Goal: Task Accomplishment & Management: Manage account settings

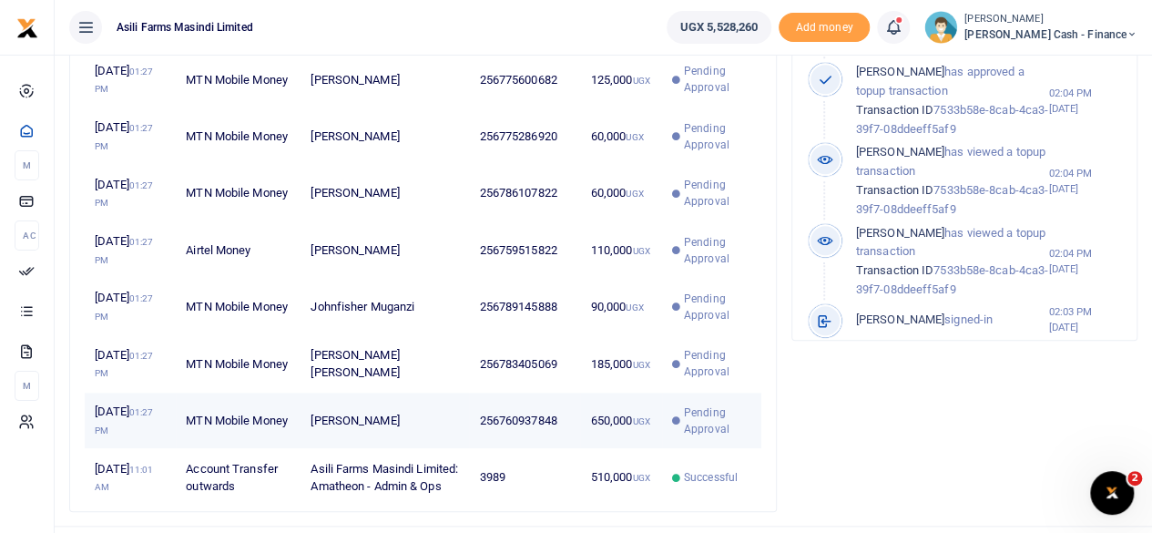
scroll to position [776, 0]
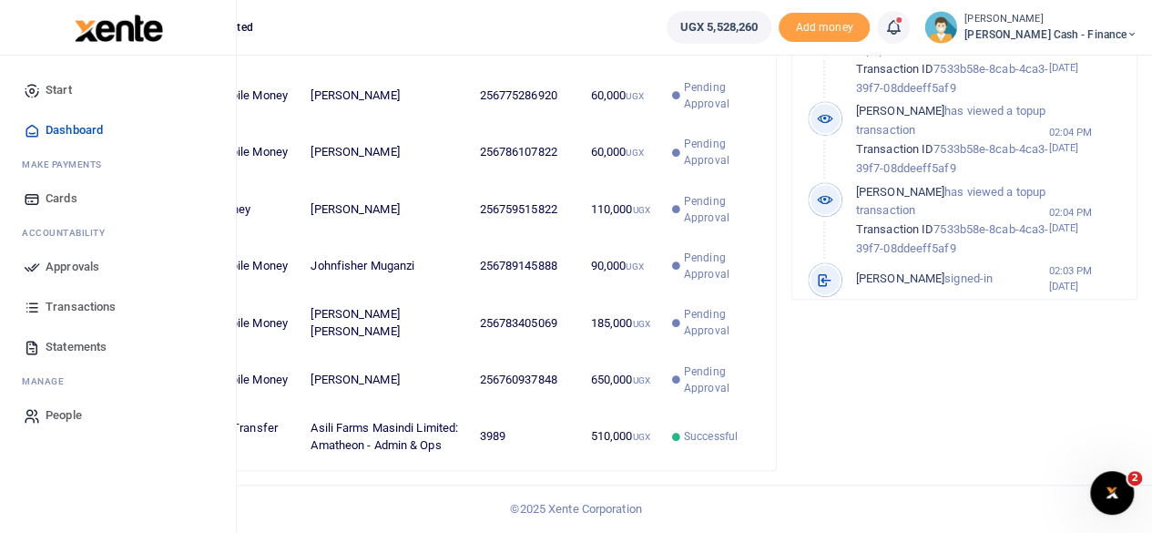
click at [43, 266] on link "Approvals" at bounding box center [118, 267] width 207 height 40
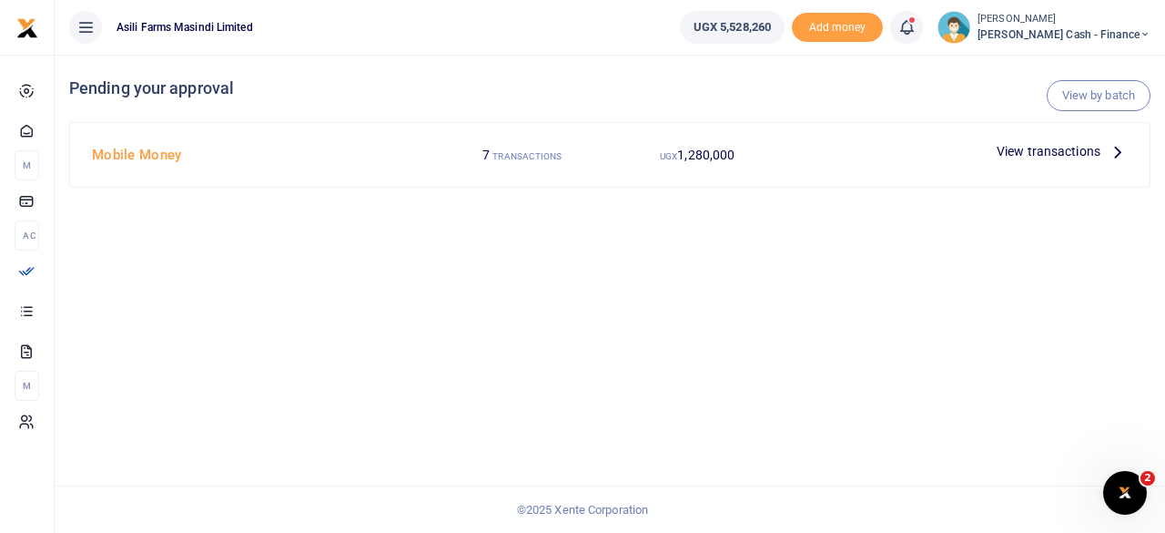
click at [1118, 155] on icon at bounding box center [1118, 151] width 20 height 20
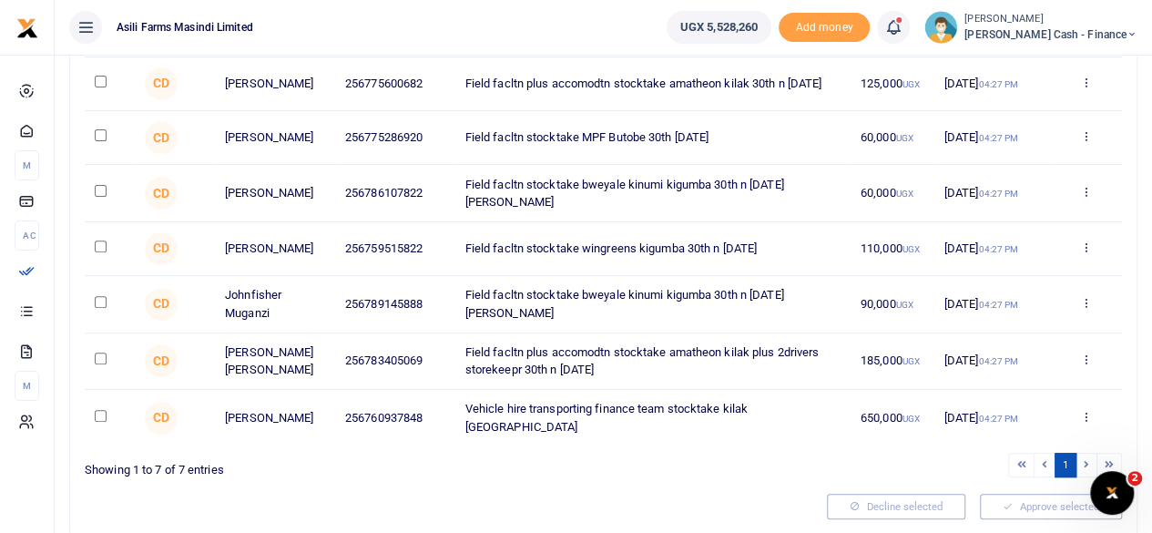
scroll to position [208, 0]
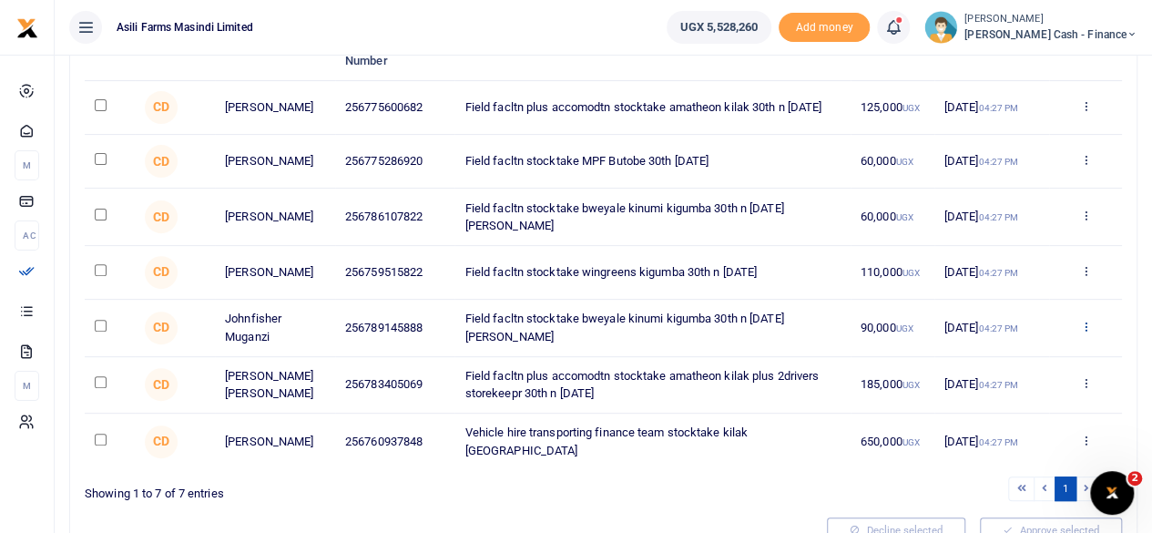
click at [1090, 332] on icon at bounding box center [1085, 326] width 12 height 13
click at [1000, 400] on link "Decline" at bounding box center [1018, 403] width 144 height 25
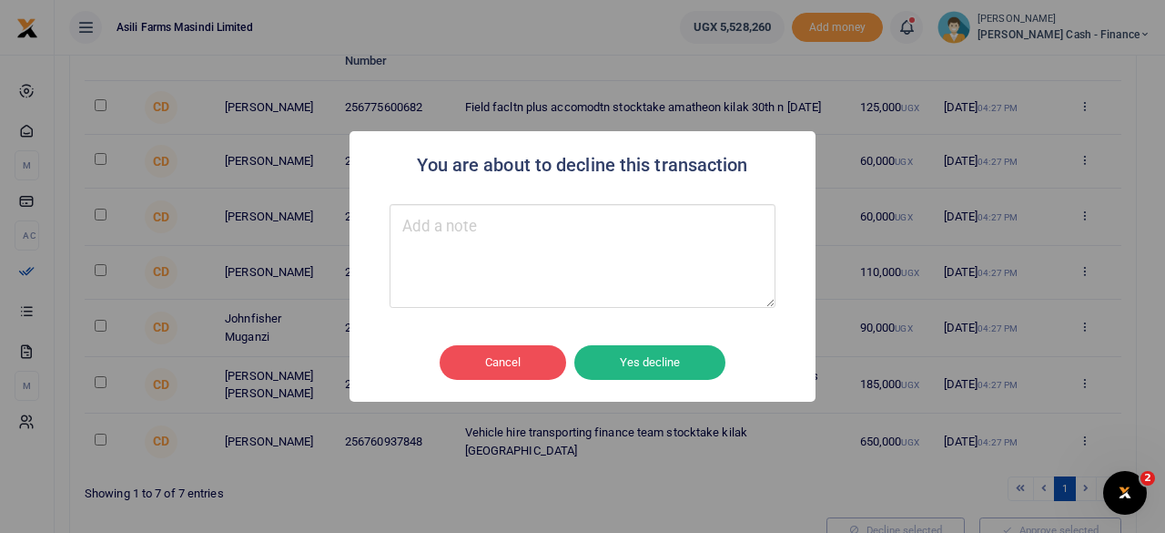
click at [478, 243] on textarea "Type your message here" at bounding box center [583, 256] width 386 height 104
type textarea "XX"
click at [663, 354] on button "Yes decline" at bounding box center [649, 362] width 151 height 35
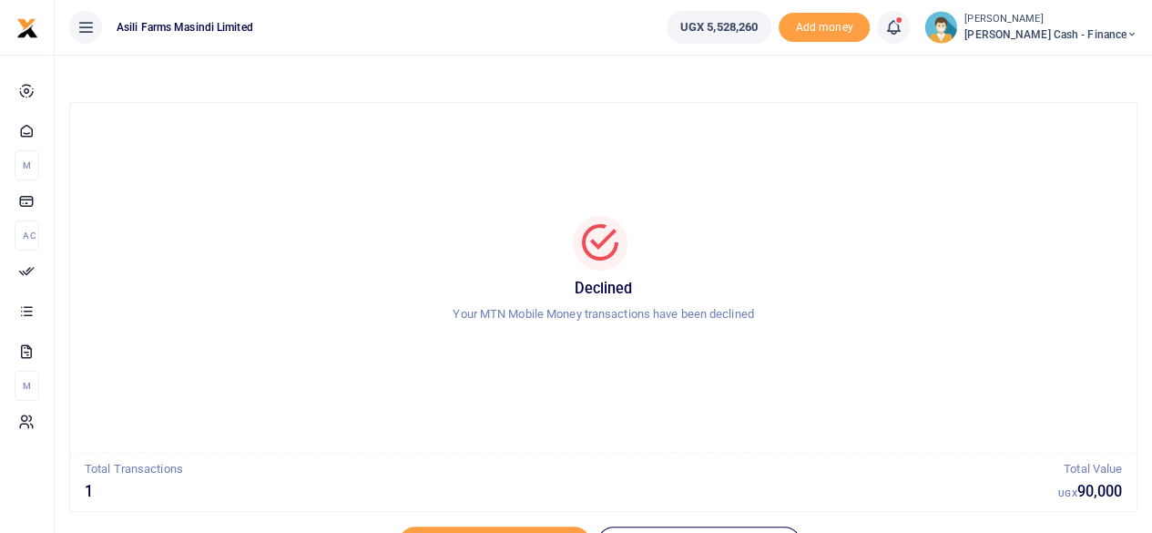
scroll to position [93, 0]
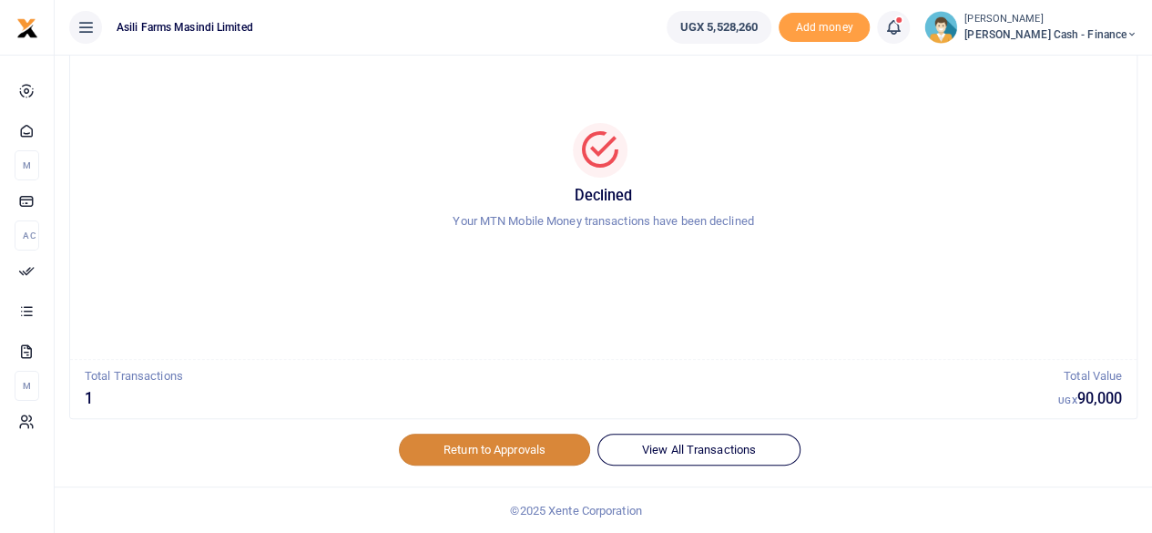
click at [470, 443] on link "Return to Approvals" at bounding box center [494, 448] width 191 height 31
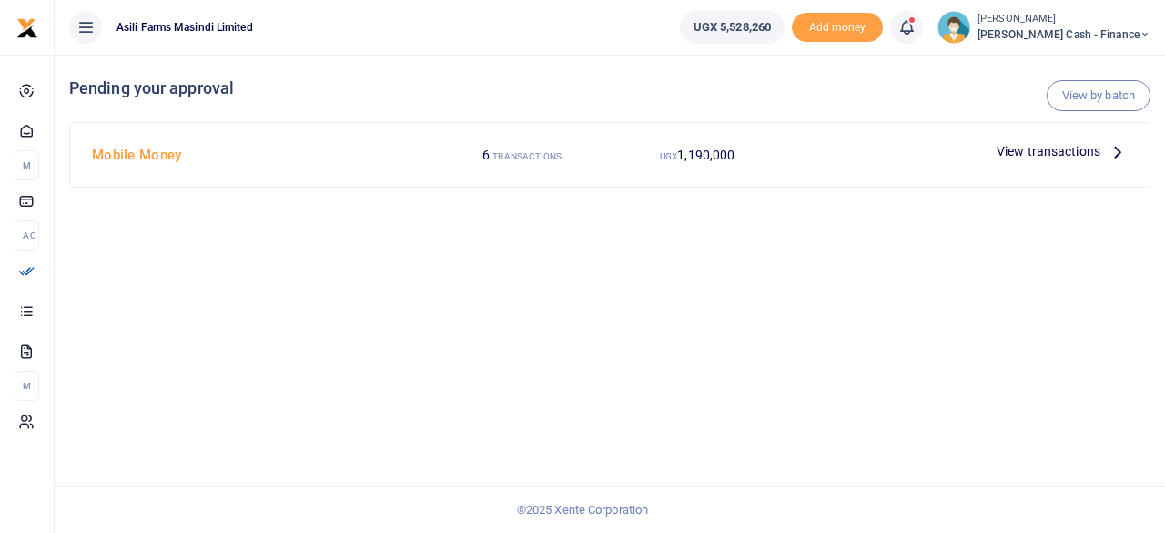
click at [1099, 153] on span "View transactions" at bounding box center [1049, 151] width 104 height 20
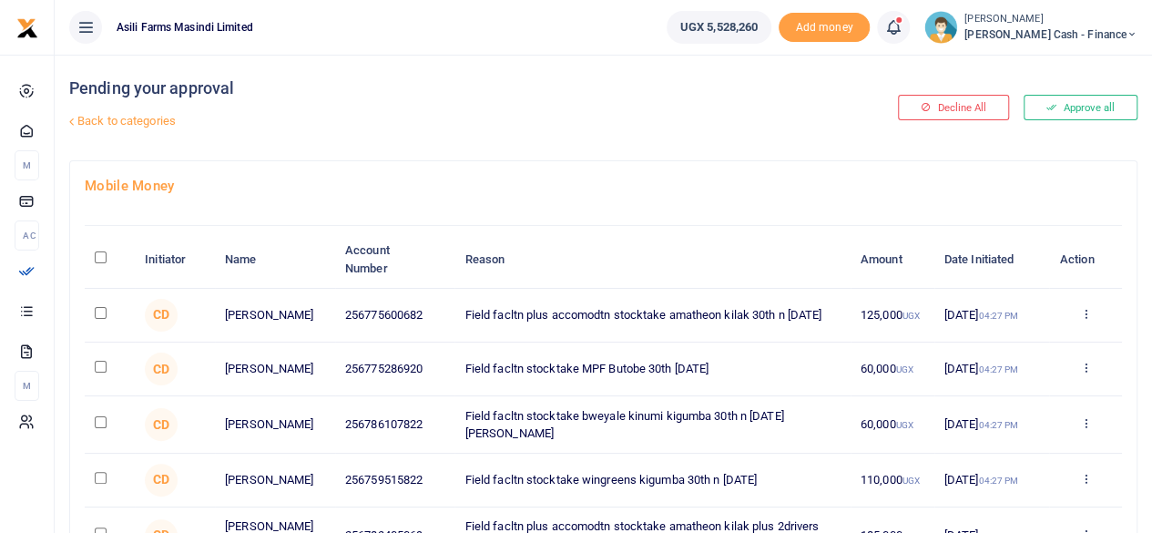
scroll to position [91, 0]
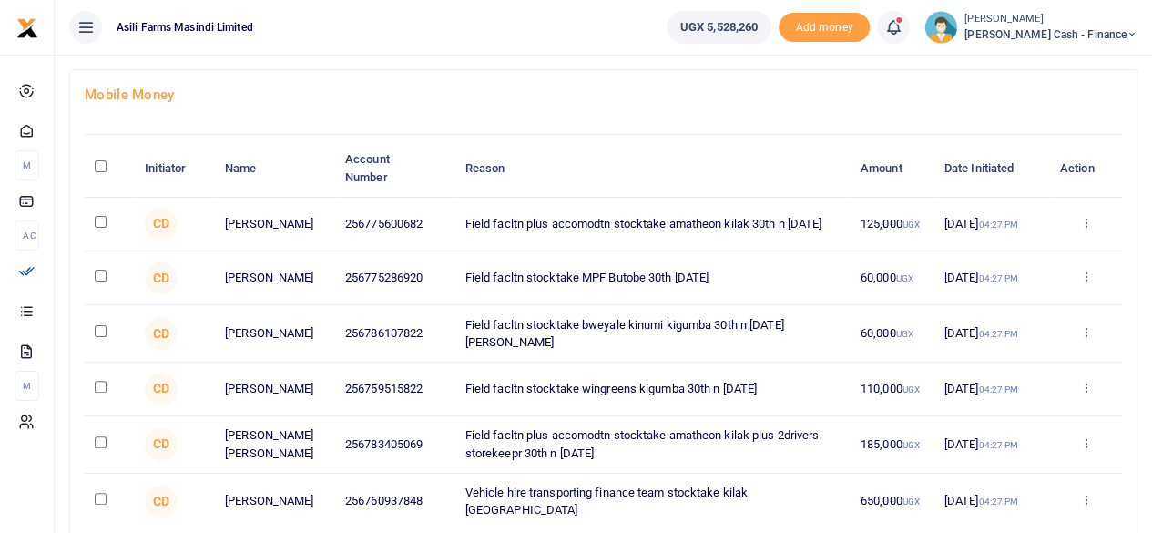
click at [97, 166] on input "\a \a : activate to sort column descending" at bounding box center [101, 166] width 12 height 12
checkbox input "true"
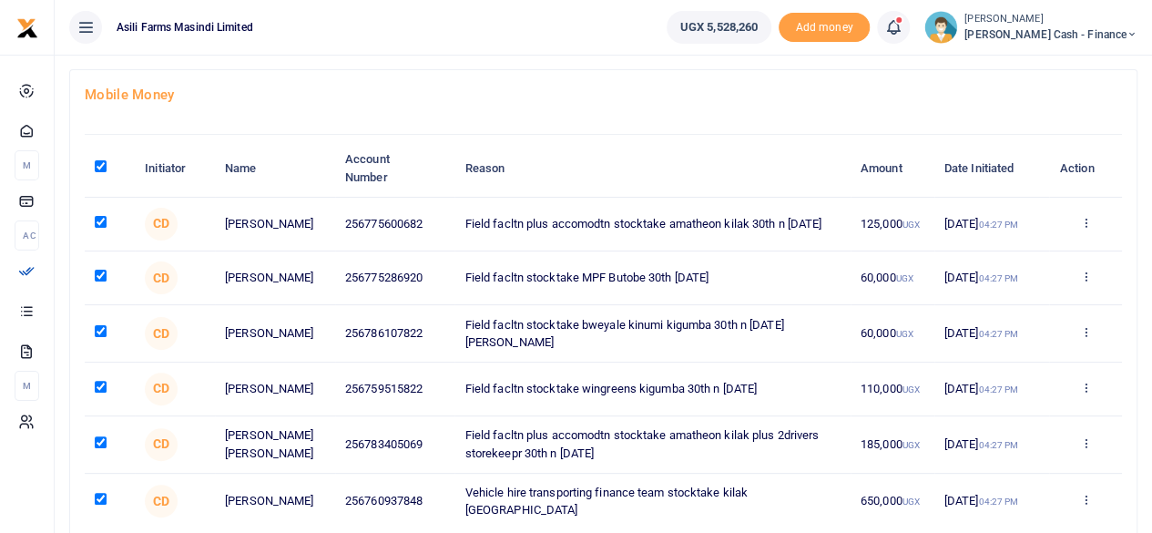
checkbox input "true"
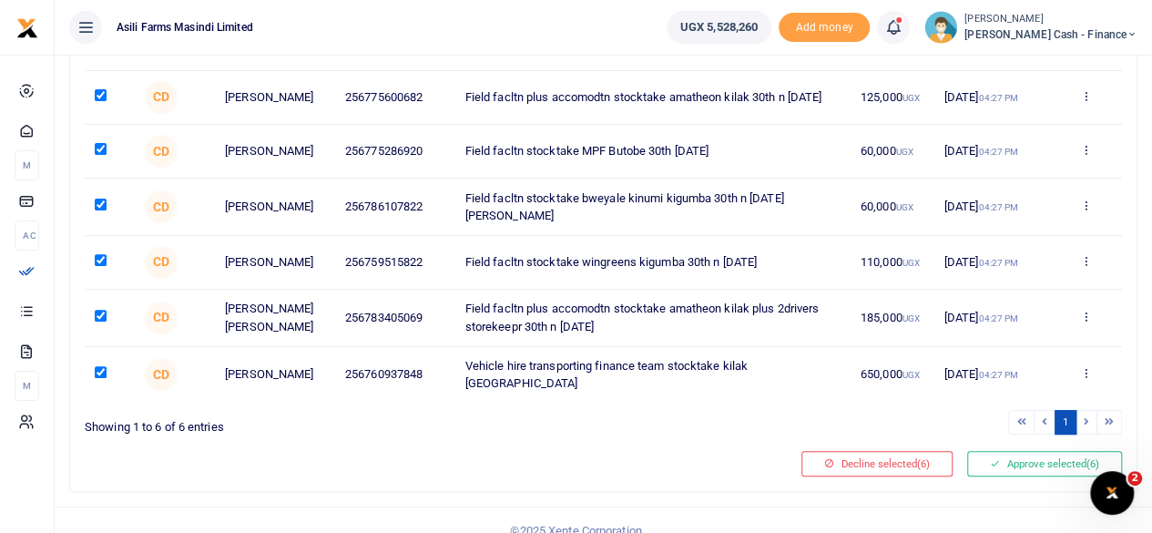
scroll to position [242, 0]
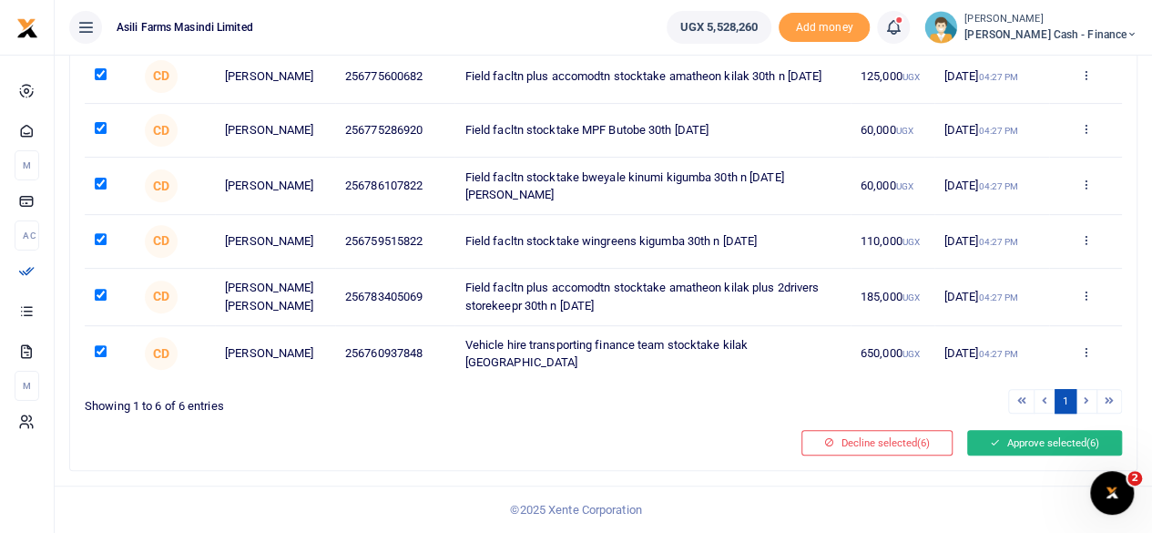
click at [1033, 441] on button "Approve selected (6)" at bounding box center [1044, 442] width 155 height 25
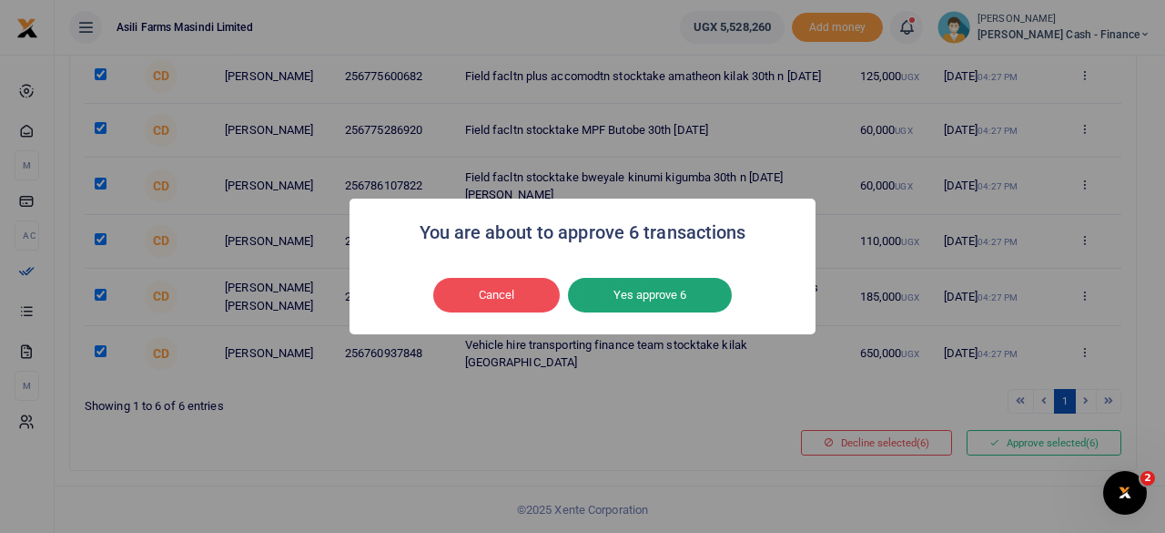
click at [675, 292] on button "Yes approve 6" at bounding box center [650, 295] width 164 height 35
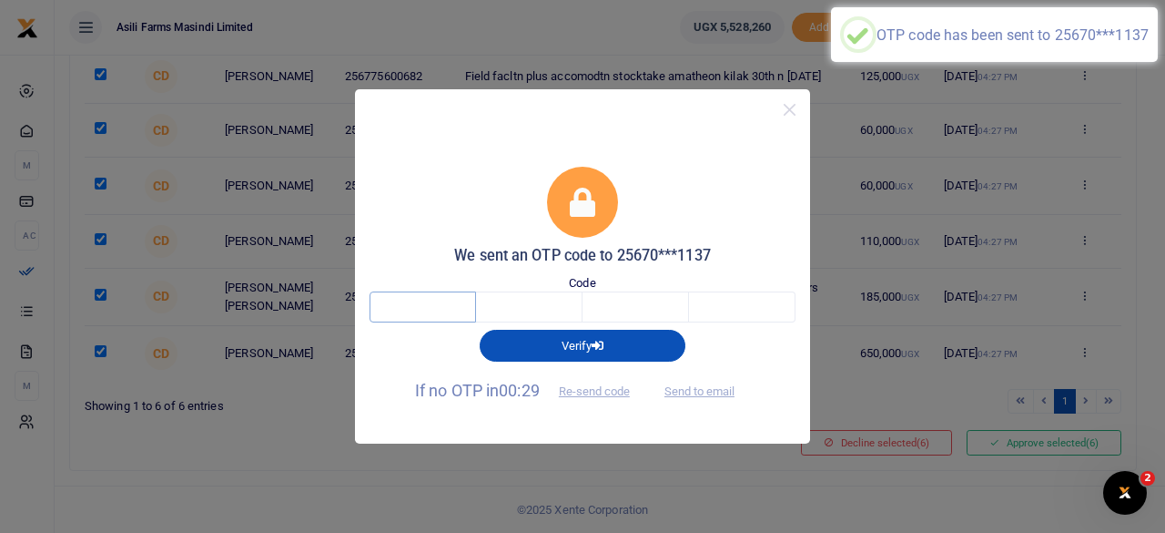
click at [400, 300] on input "text" at bounding box center [423, 306] width 107 height 31
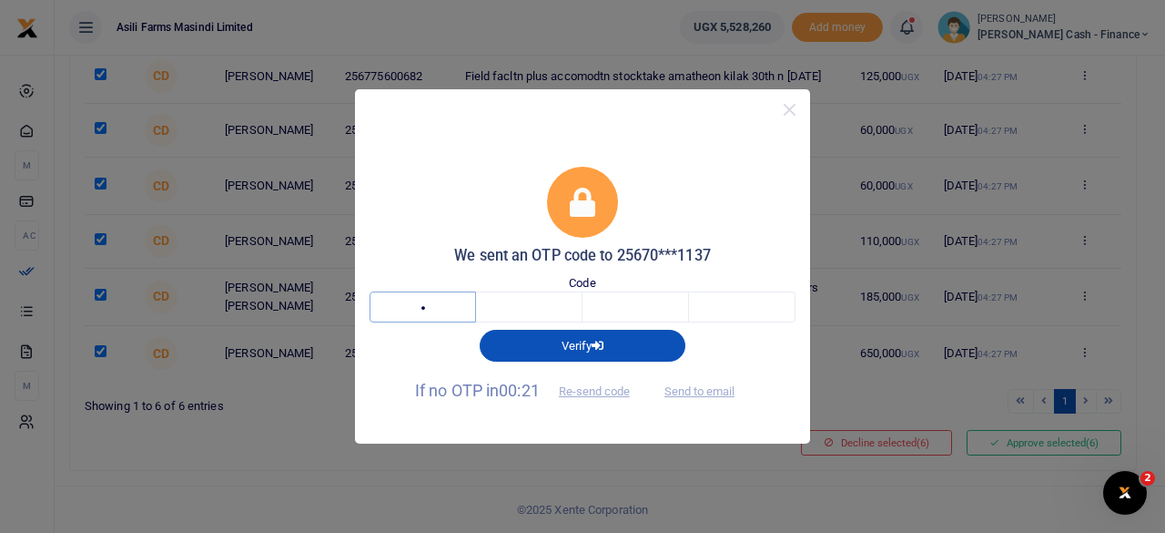
type input "5"
type input "0"
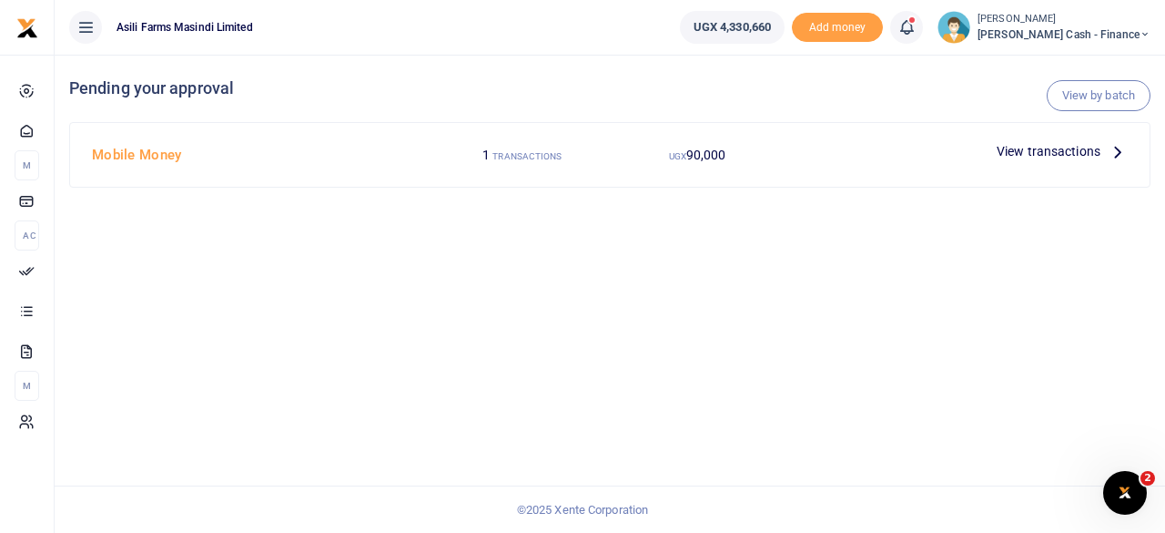
click at [1114, 145] on icon at bounding box center [1118, 151] width 20 height 20
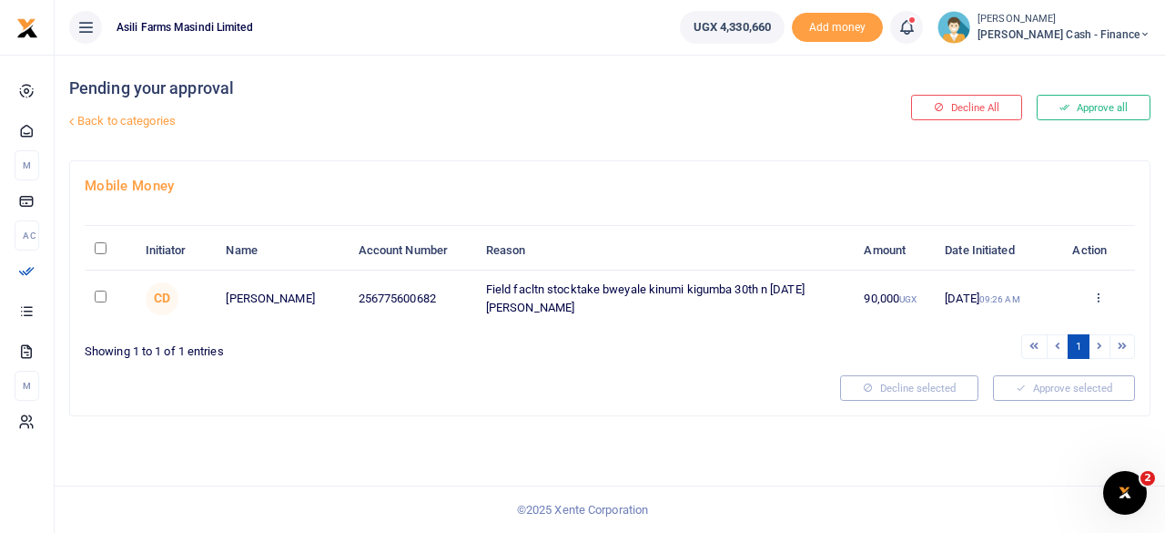
click at [98, 254] on input "\a \a : activate to sort column descending" at bounding box center [101, 248] width 12 height 12
checkbox input "true"
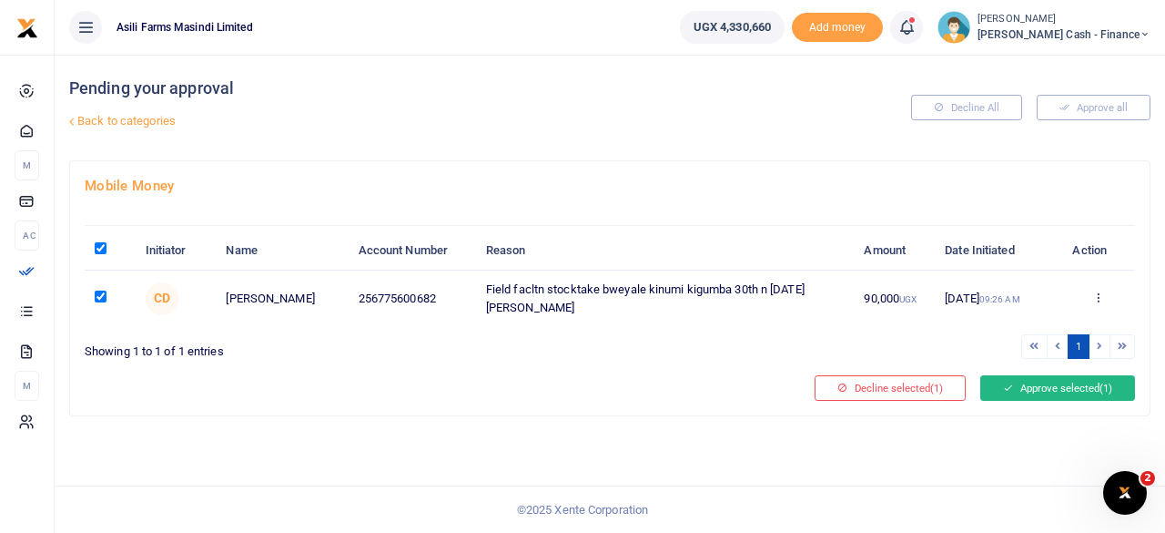
click at [1118, 401] on button "Approve selected (1)" at bounding box center [1057, 387] width 155 height 25
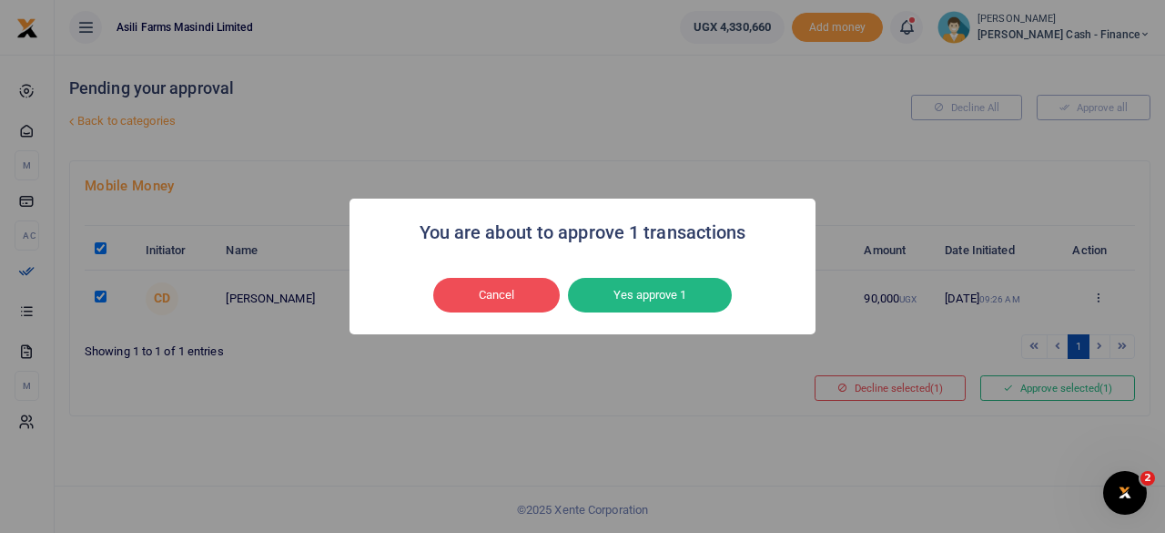
click at [624, 286] on button "Yes approve 1" at bounding box center [650, 295] width 164 height 35
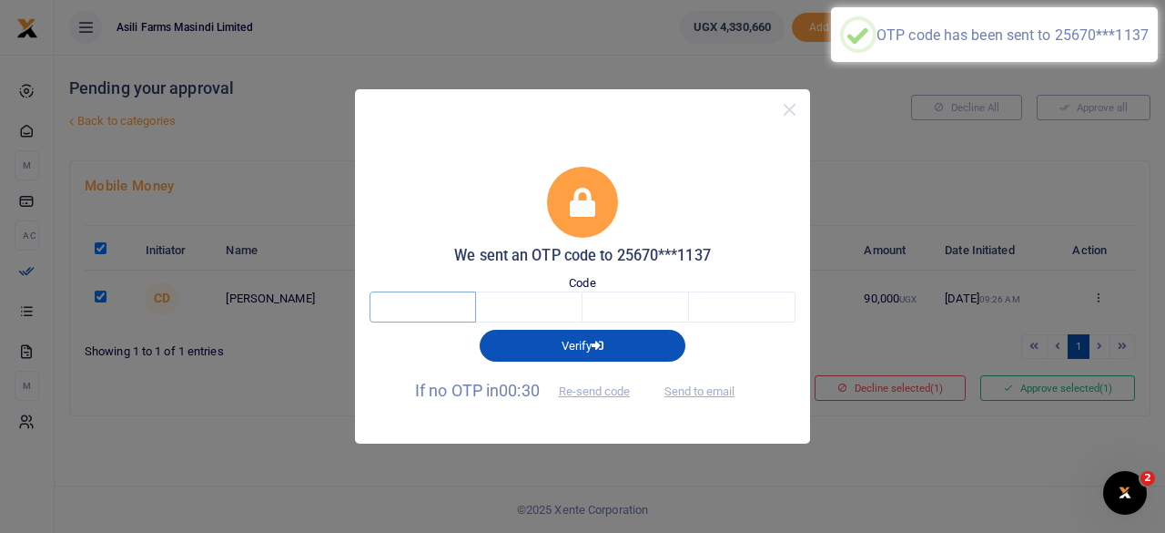
click at [428, 317] on input "text" at bounding box center [423, 306] width 107 height 31
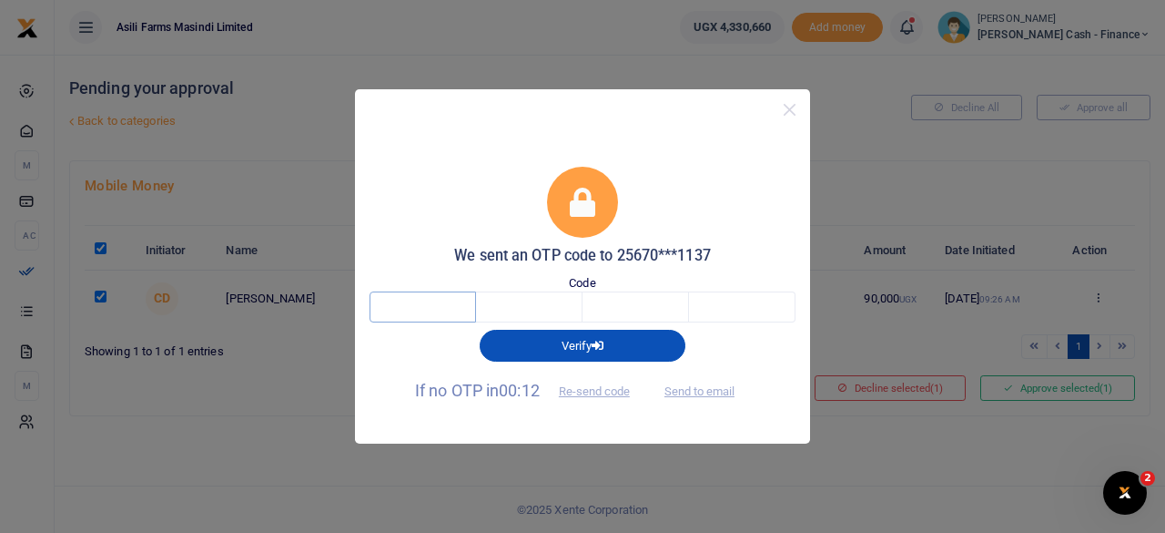
drag, startPoint x: 429, startPoint y: 317, endPoint x: 428, endPoint y: 290, distance: 26.4
click at [429, 303] on input "text" at bounding box center [423, 306] width 107 height 31
click at [428, 290] on div "Code" at bounding box center [583, 298] width 426 height 49
click at [428, 307] on input "text" at bounding box center [423, 306] width 107 height 31
click at [723, 389] on button "Send to email" at bounding box center [699, 391] width 101 height 31
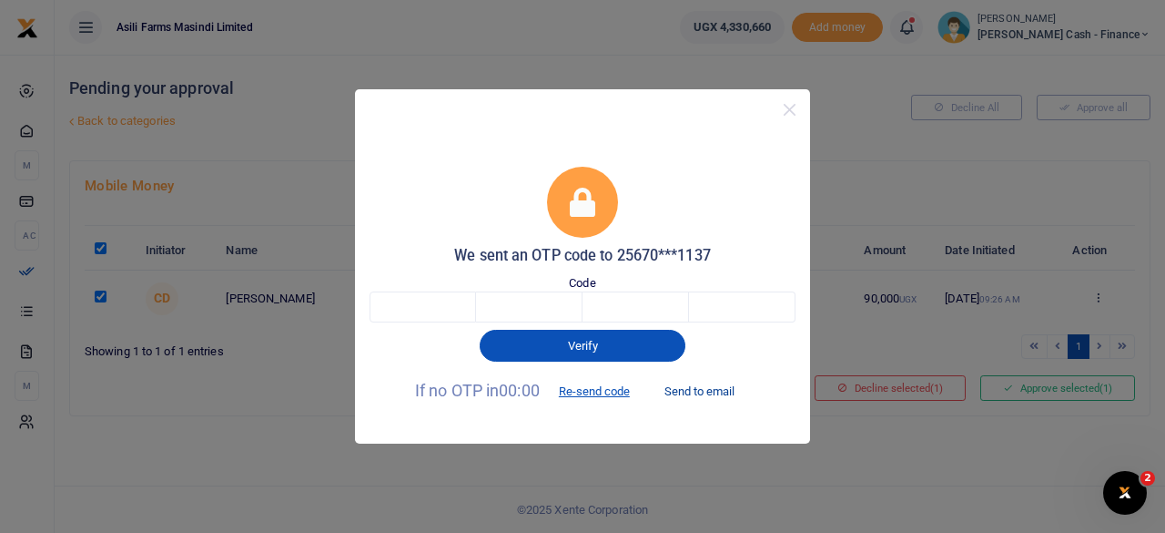
click at [702, 389] on button "Send to email" at bounding box center [699, 391] width 101 height 31
click at [411, 309] on input "text" at bounding box center [423, 306] width 107 height 31
type input "7"
type input "3"
type input "0"
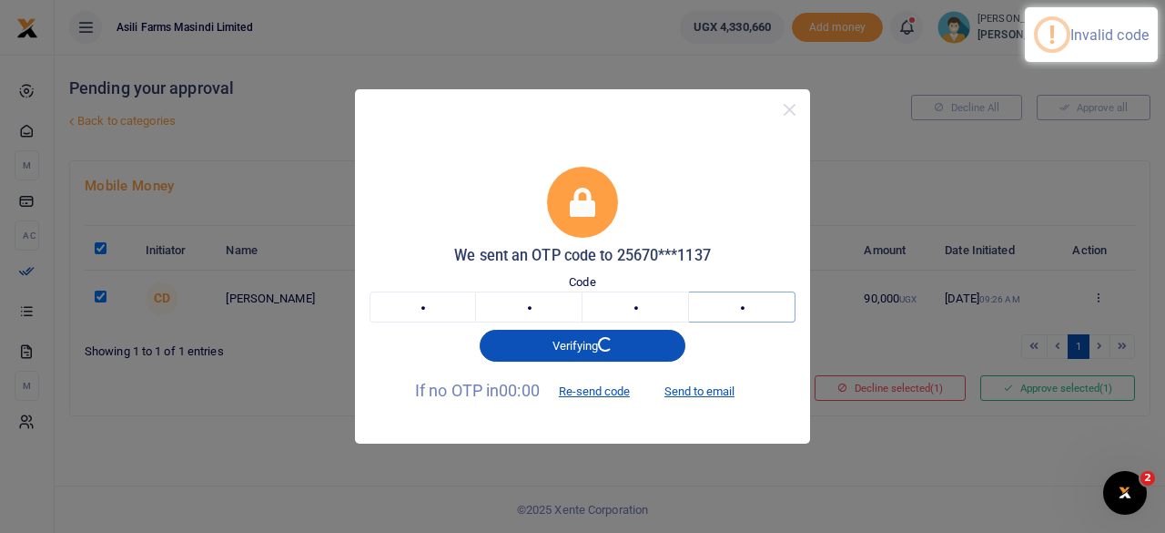
type input "6"
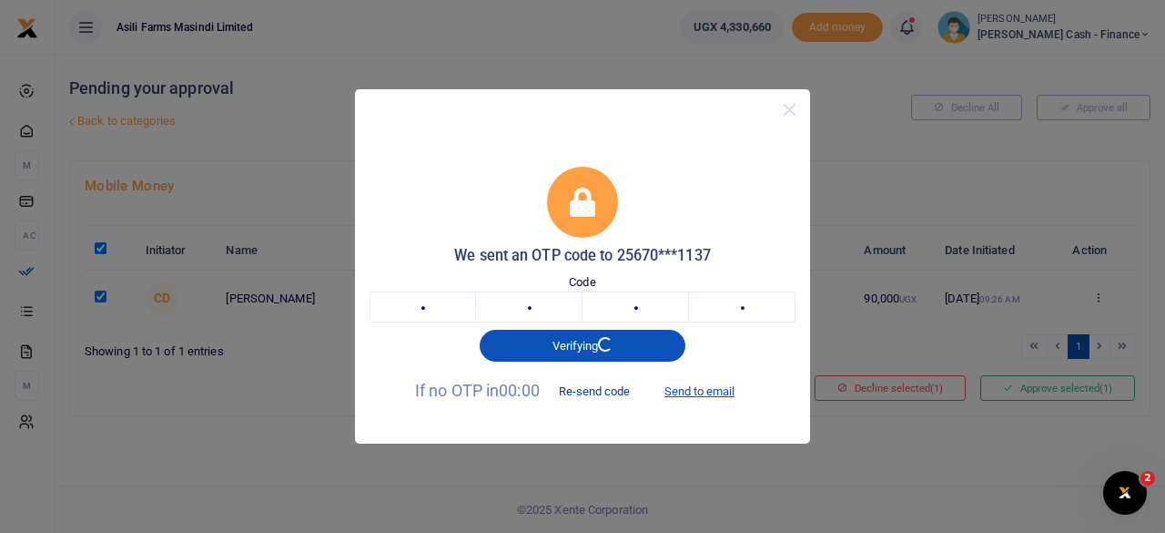
click at [599, 391] on button "Re-send code" at bounding box center [594, 391] width 102 height 31
click at [800, 111] on button "Close" at bounding box center [790, 109] width 26 height 26
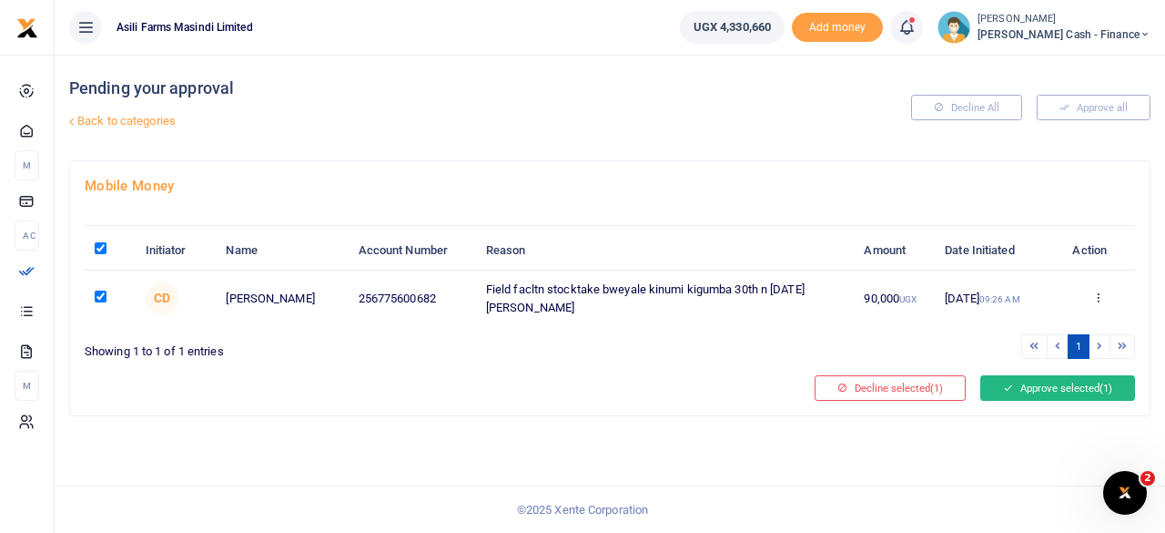
click at [1048, 401] on button "Approve selected (1)" at bounding box center [1057, 387] width 155 height 25
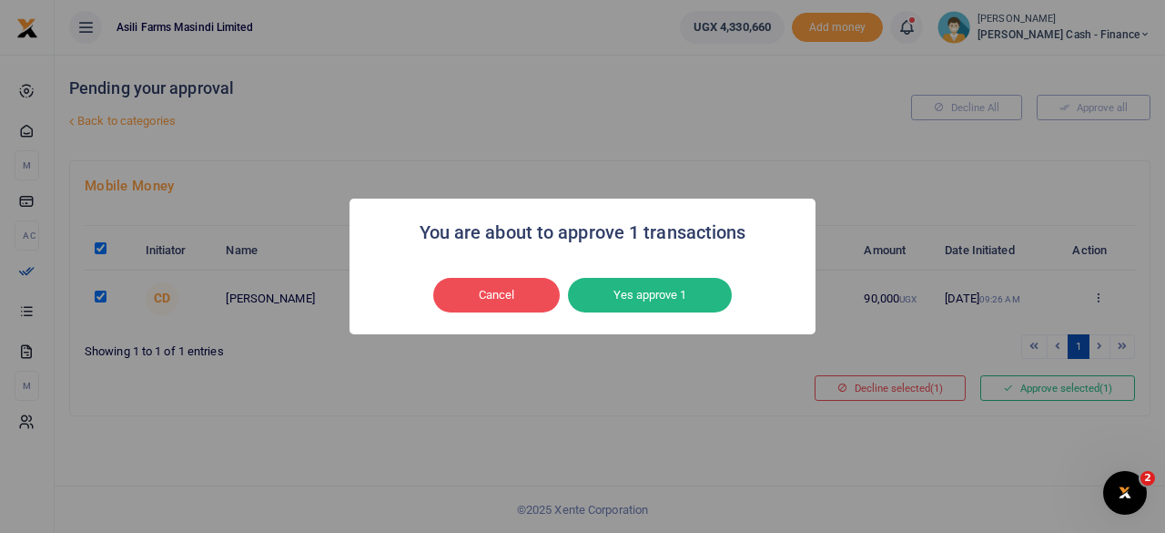
click at [681, 295] on button "Yes approve 1" at bounding box center [650, 295] width 164 height 35
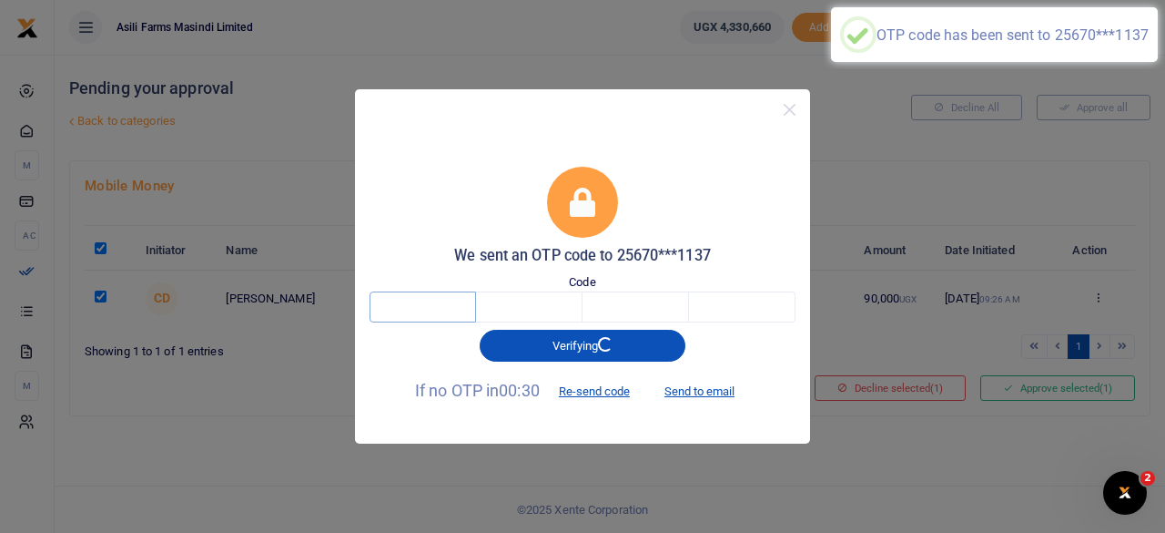
click at [439, 314] on input "text" at bounding box center [423, 306] width 107 height 31
